Goal: Task Accomplishment & Management: Use online tool/utility

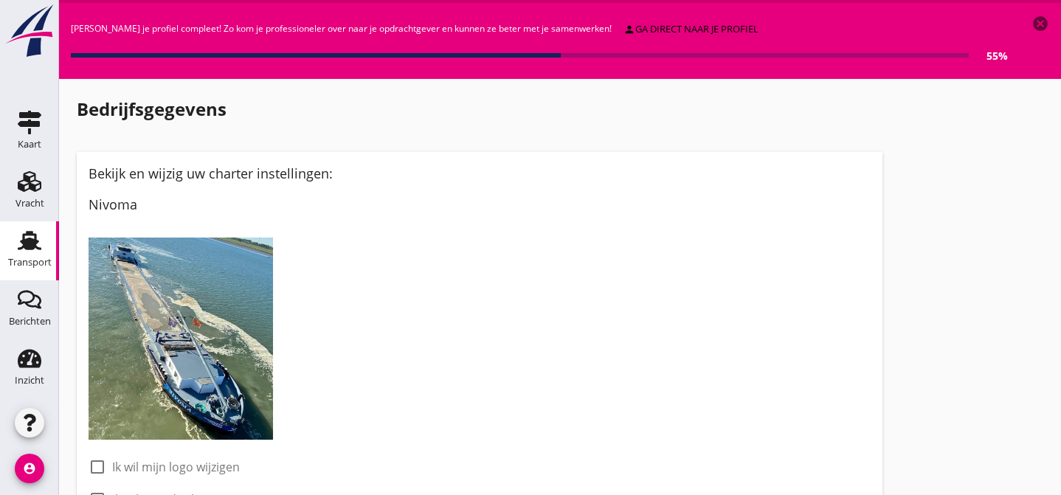
click at [29, 244] on use at bounding box center [30, 240] width 24 height 19
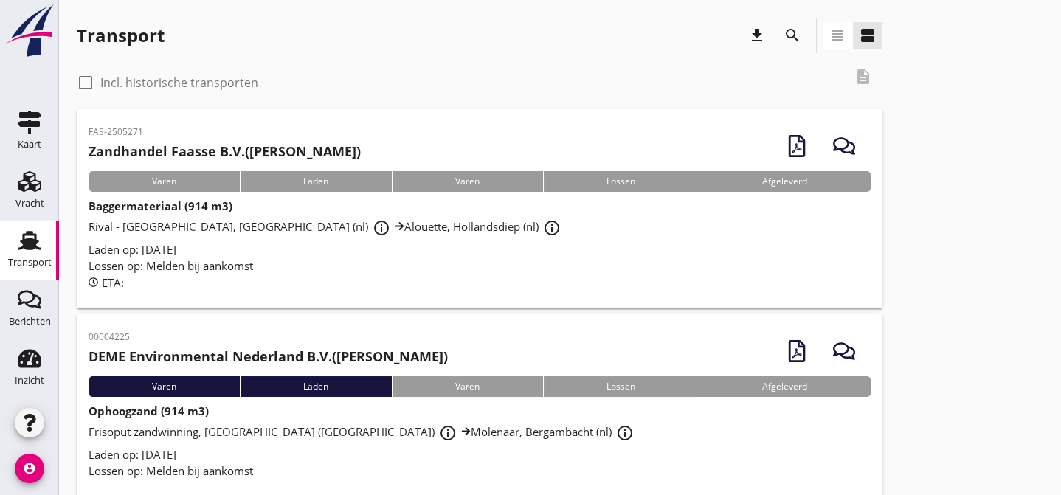
click at [427, 261] on div "Lossen op: Melden bij aankomst" at bounding box center [480, 266] width 782 height 17
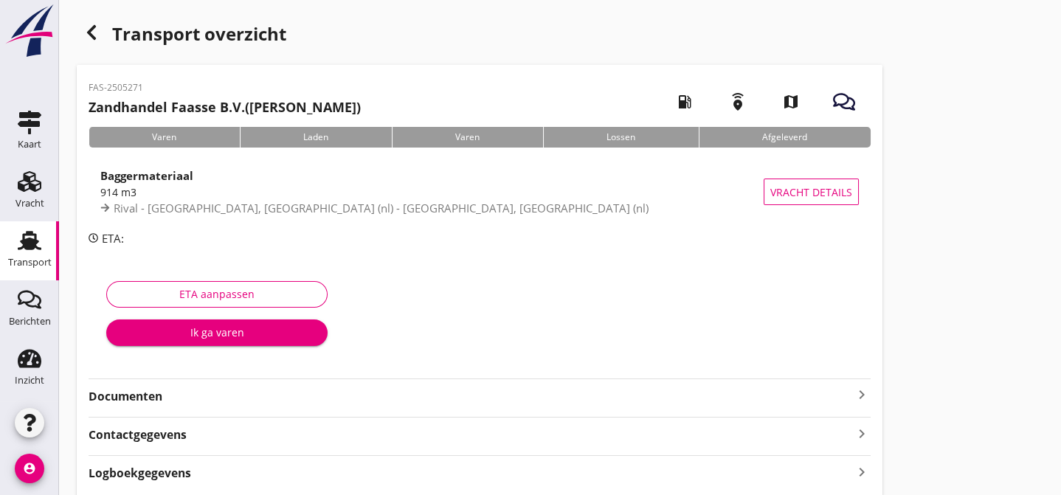
click at [376, 399] on strong "Documenten" at bounding box center [471, 396] width 765 height 17
click at [469, 432] on div "Voeg bestand toe" at bounding box center [479, 437] width 77 height 15
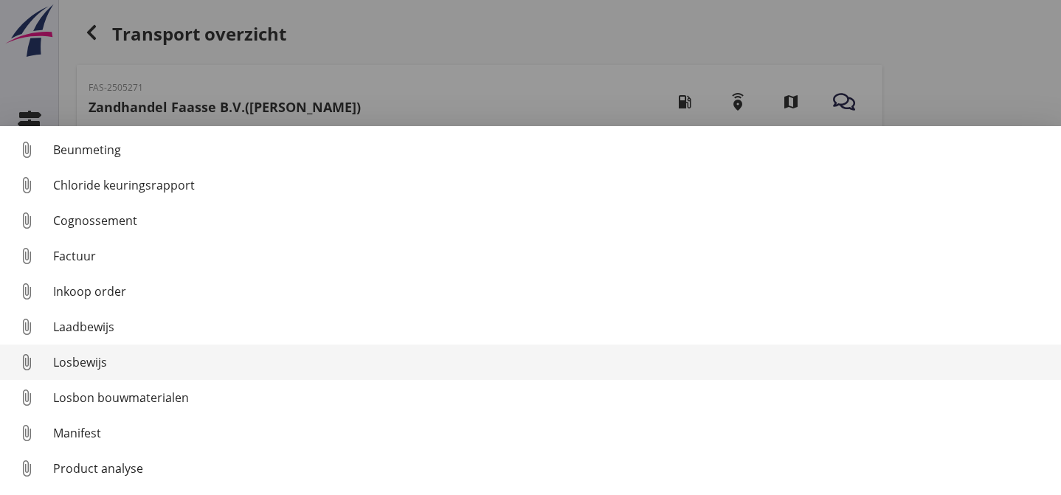
click at [223, 365] on div "Losbewijs" at bounding box center [551, 363] width 996 height 18
